Goal: Check status: Check status

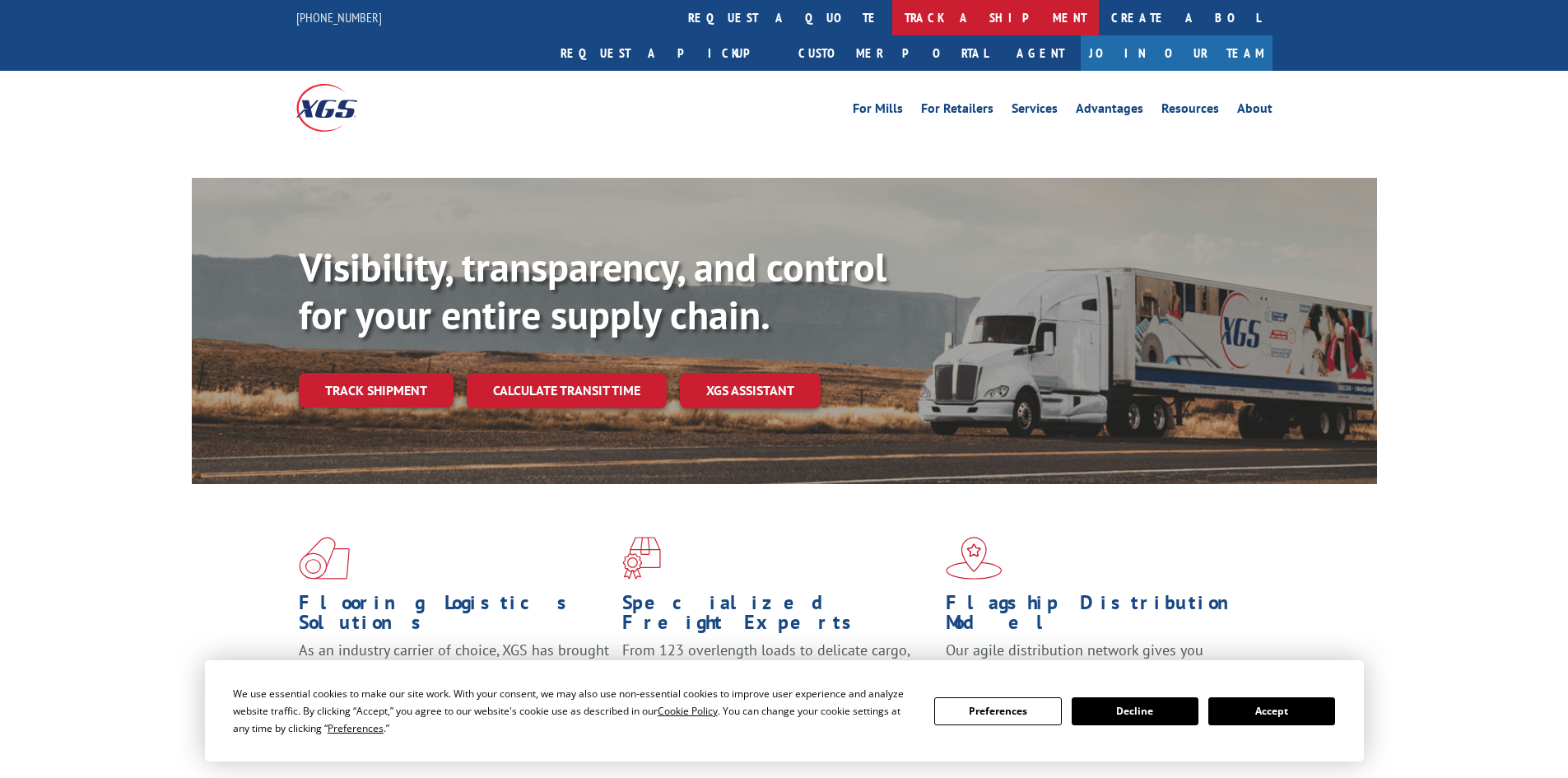
click at [892, 15] on link "track a shipment" at bounding box center [996, 17] width 206 height 36
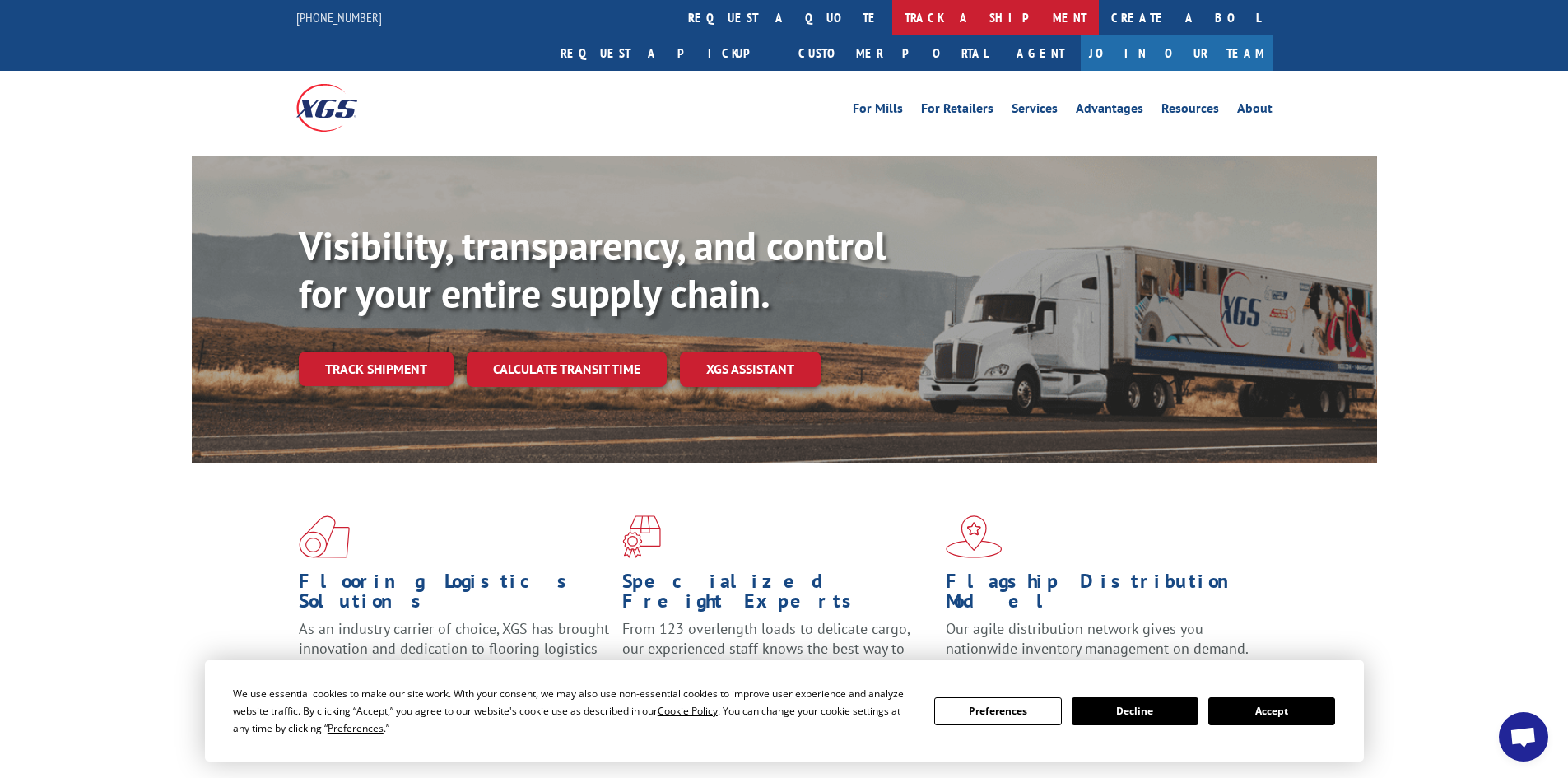
click at [892, 14] on link "track a shipment" at bounding box center [996, 17] width 206 height 36
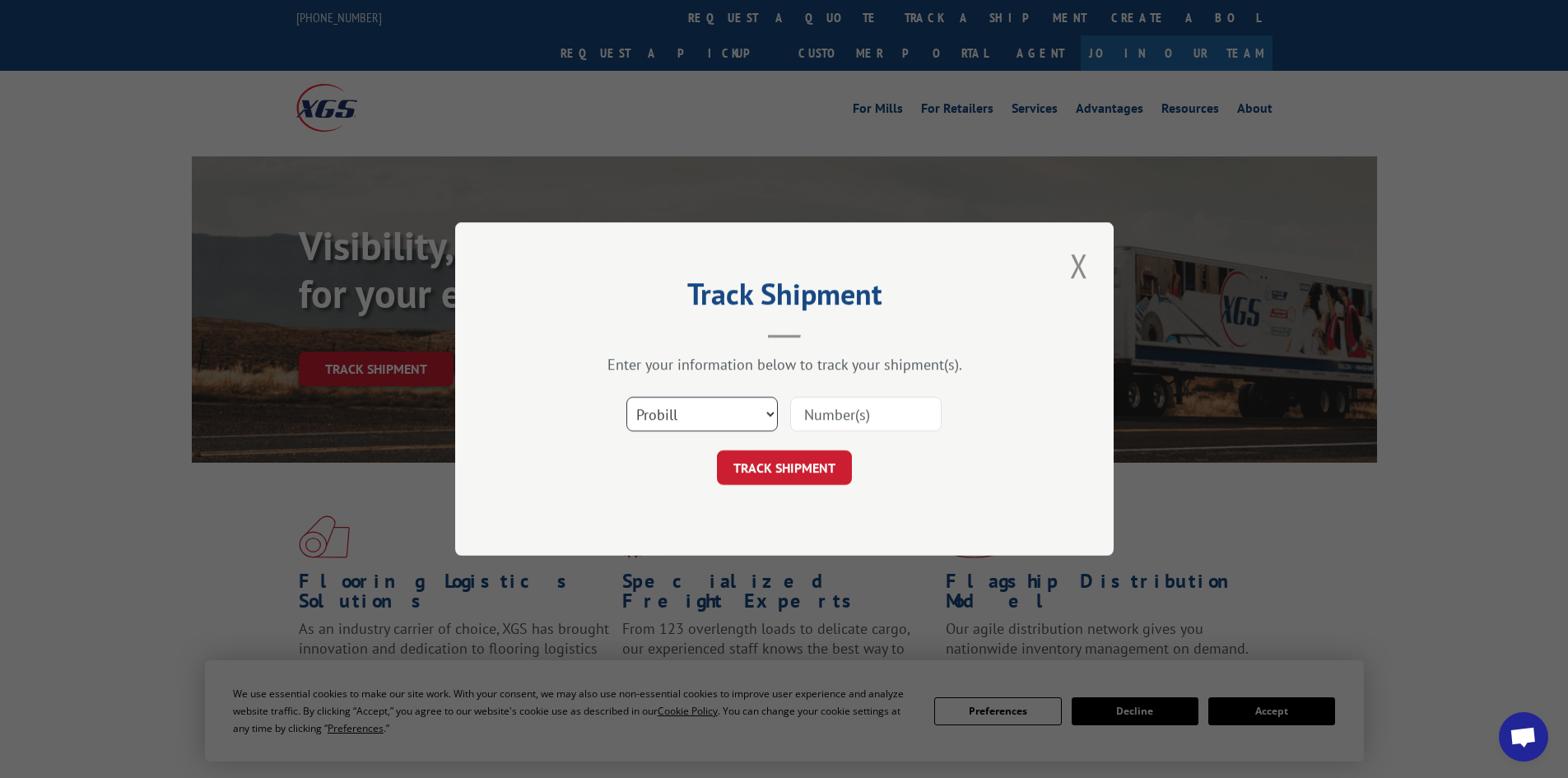
click at [651, 418] on select "Select category... Probill BOL PO" at bounding box center [702, 415] width 151 height 35
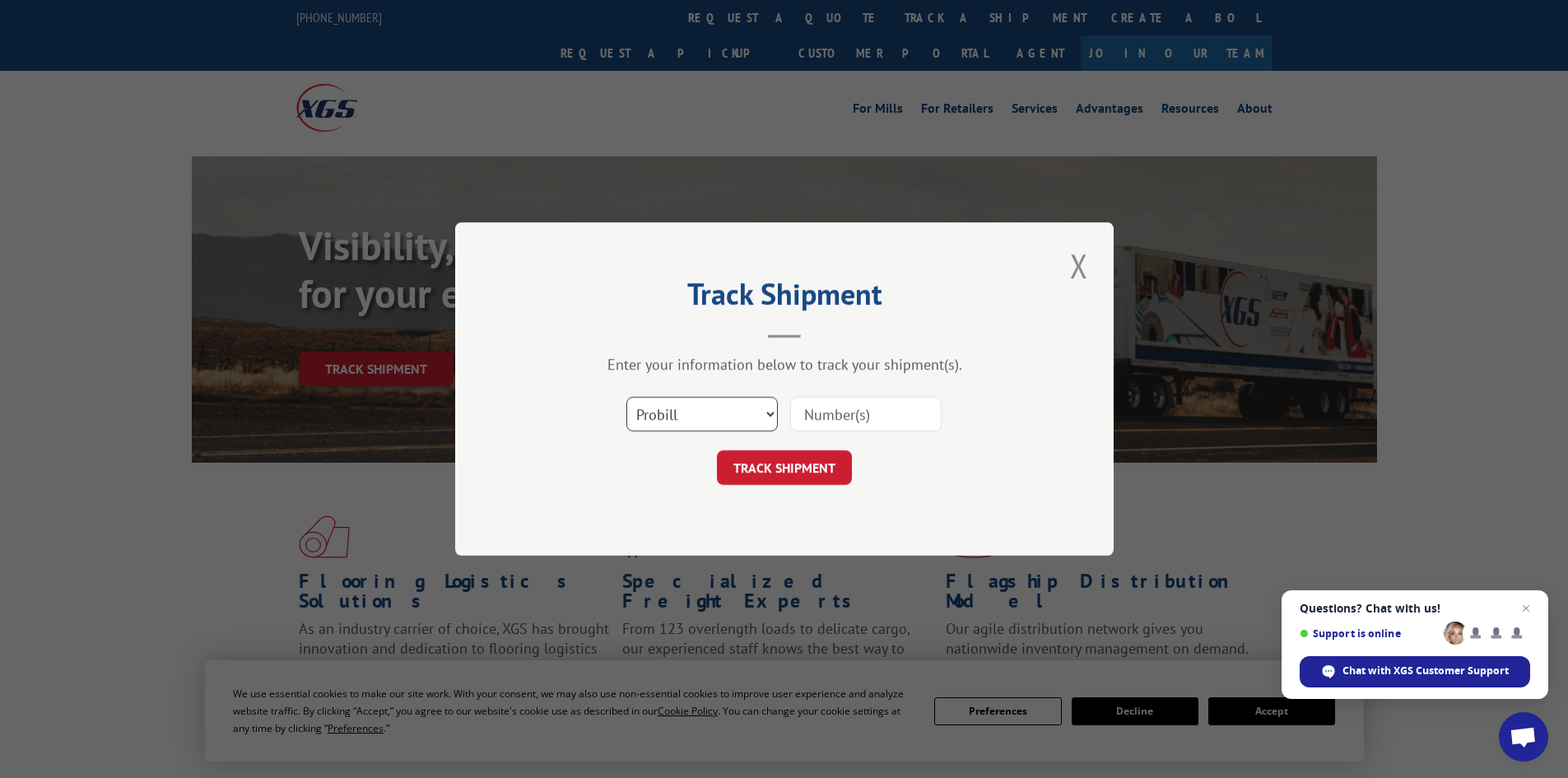
select select "bol"
click at [626, 397] on select "Select category... Probill BOL PO" at bounding box center [702, 415] width 151 height 35
click at [865, 411] on input at bounding box center [865, 415] width 151 height 35
paste input "15333698"
type input "15333698"
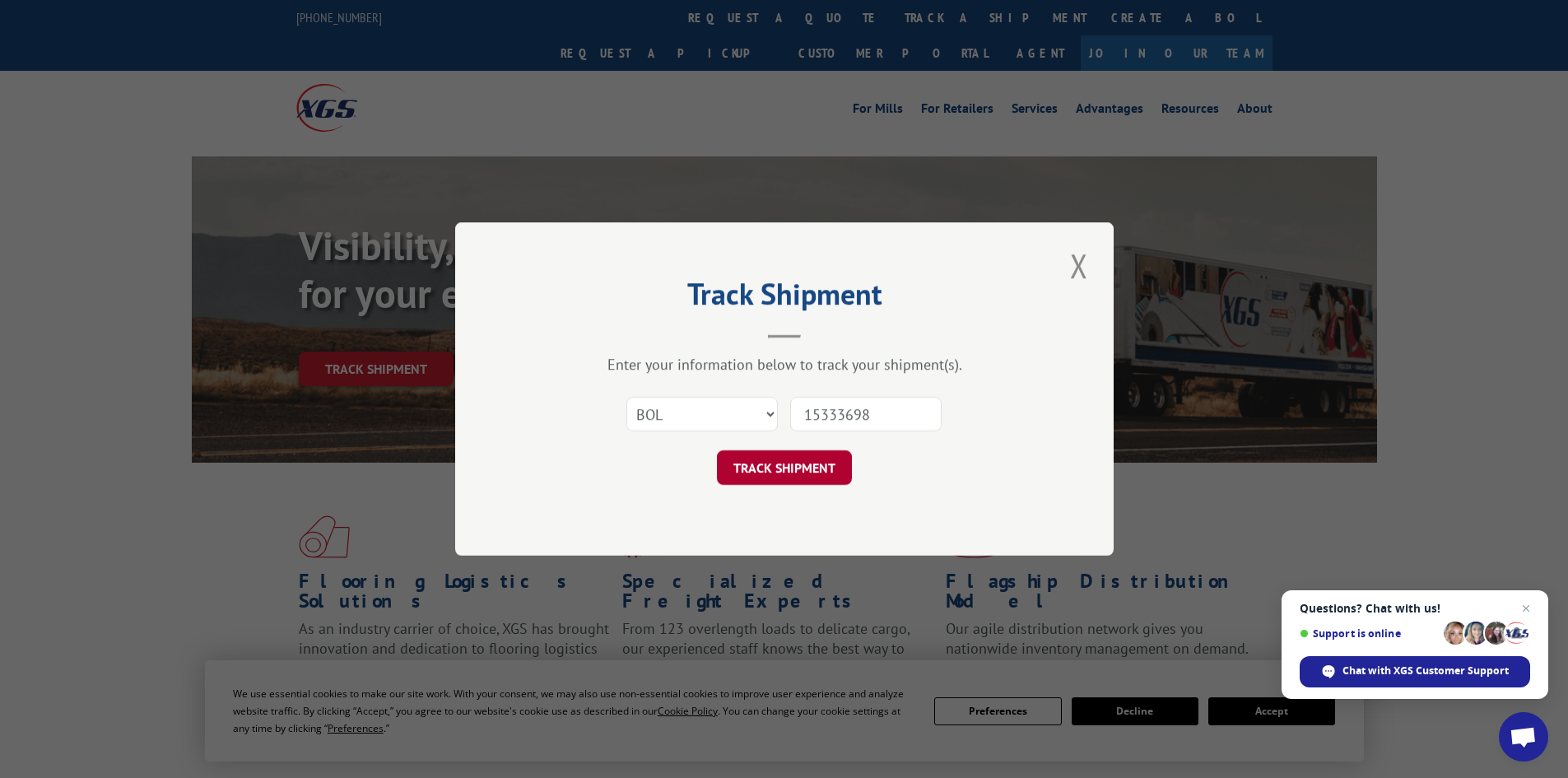
click at [836, 470] on button "TRACK SHIPMENT" at bounding box center [784, 468] width 135 height 35
